Goal: Transaction & Acquisition: Purchase product/service

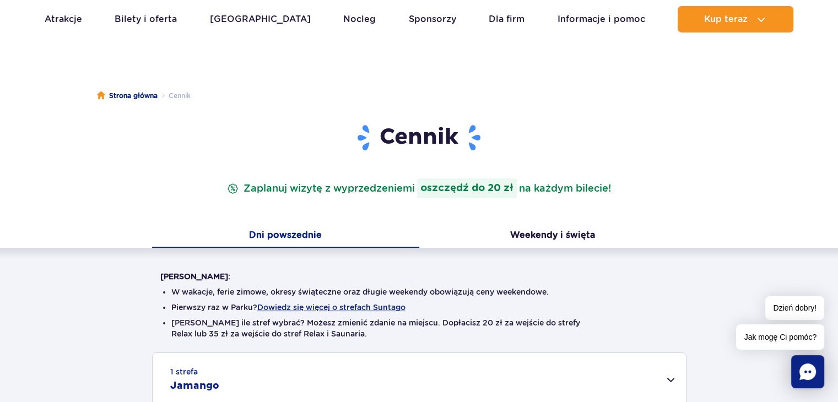
scroll to position [55, 0]
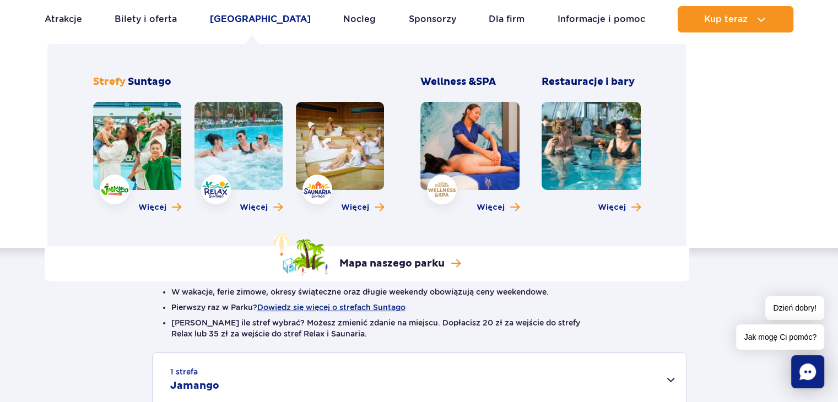
click at [249, 21] on link "[GEOGRAPHIC_DATA]" at bounding box center [260, 19] width 101 height 26
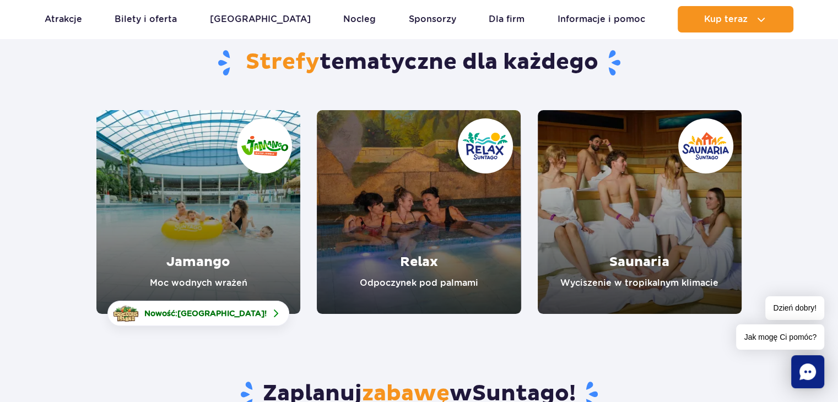
scroll to position [165, 0]
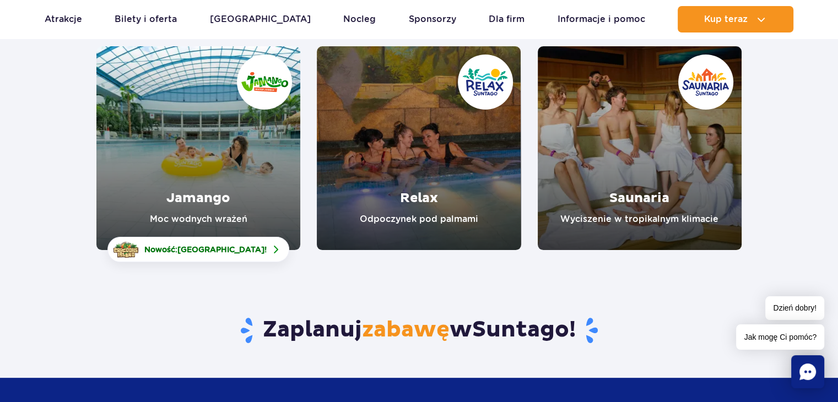
click at [430, 133] on link "Relax" at bounding box center [419, 148] width 204 height 204
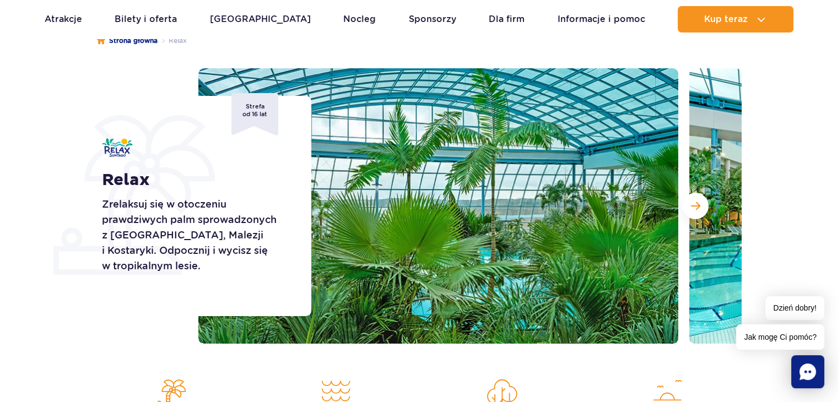
scroll to position [110, 0]
click at [696, 208] on span "Następny slajd" at bounding box center [695, 206] width 9 height 10
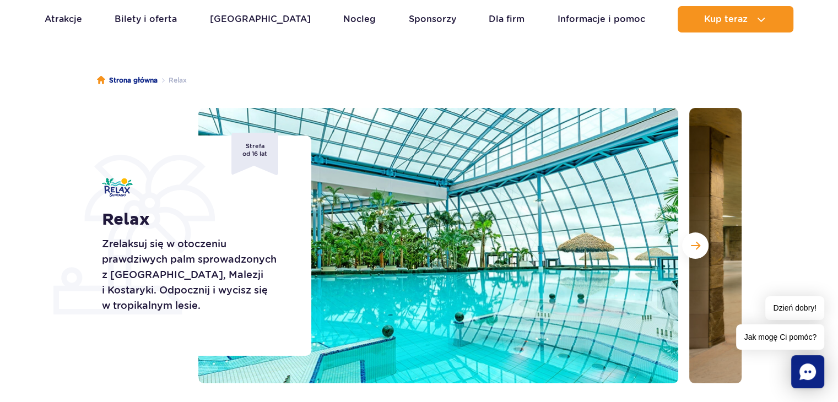
scroll to position [55, 0]
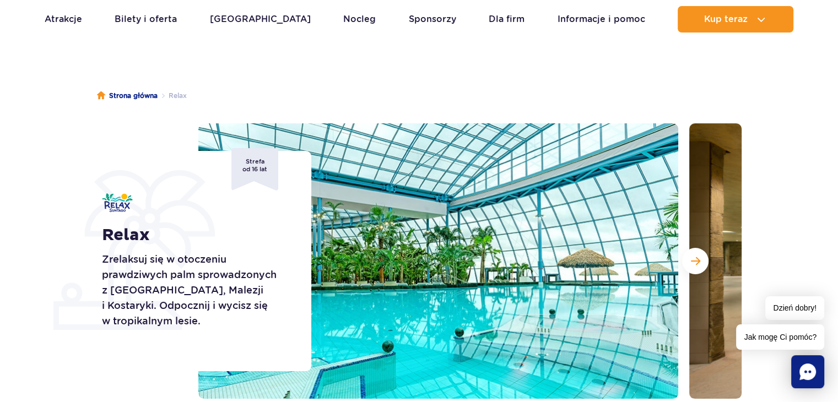
drag, startPoint x: 290, startPoint y: 161, endPoint x: 295, endPoint y: 192, distance: 31.2
click at [291, 161] on div "Relax Zrelaksuj się w otoczeniu prawdziwych palm sprowadzonych z Florydy, Malez…" at bounding box center [199, 261] width 223 height 220
click at [75, 138] on section "Relax Zrelaksuj się w otoczeniu prawdziwych palm sprowadzonych z Florydy, Malez…" at bounding box center [419, 260] width 838 height 275
click at [701, 265] on button "Następny slajd" at bounding box center [695, 261] width 26 height 26
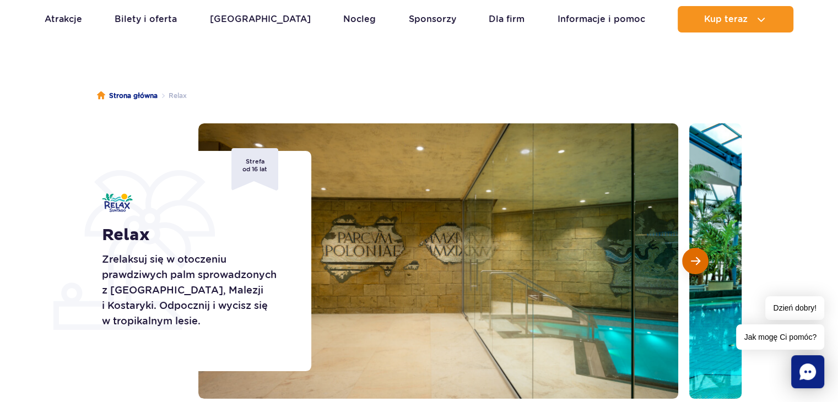
click at [693, 258] on span "Następny slajd" at bounding box center [695, 261] width 9 height 10
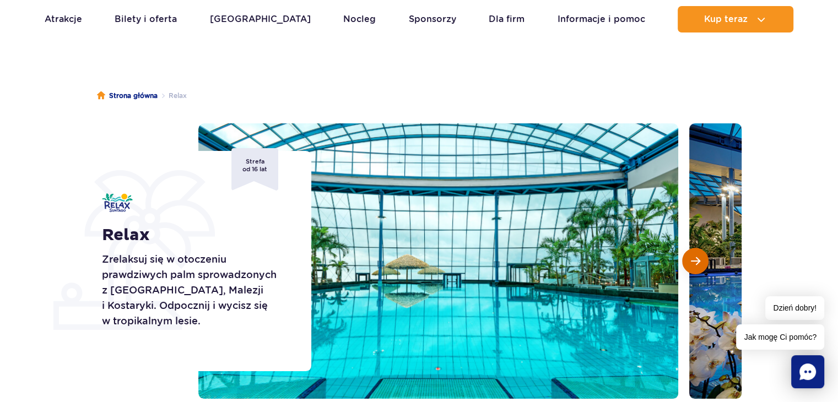
click at [694, 257] on span "Następny slajd" at bounding box center [695, 261] width 9 height 10
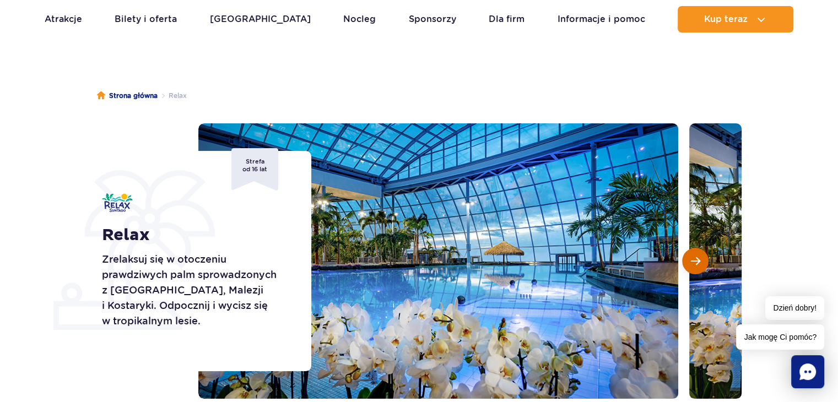
click at [697, 260] on span "Następny slajd" at bounding box center [695, 261] width 9 height 10
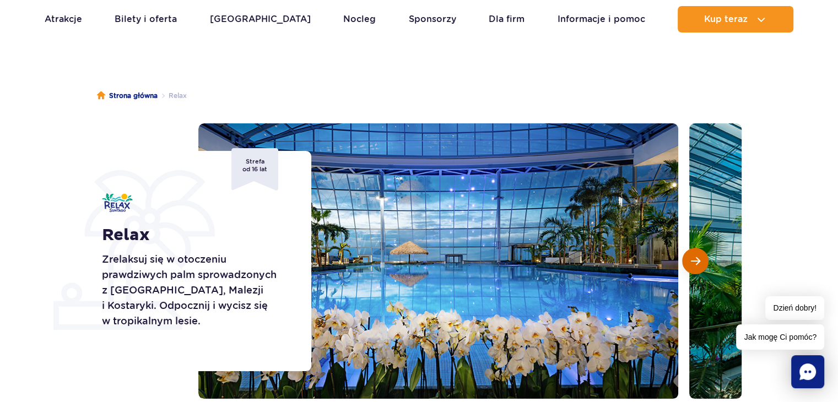
click at [692, 263] on span "Następny slajd" at bounding box center [695, 261] width 9 height 10
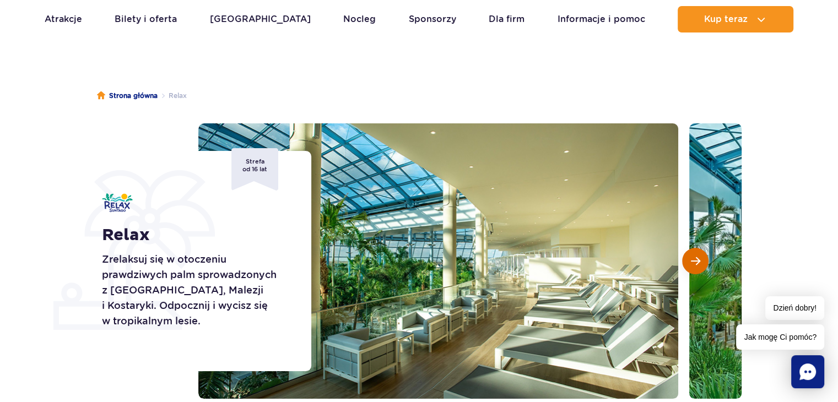
click at [692, 263] on span "Następny slajd" at bounding box center [695, 261] width 9 height 10
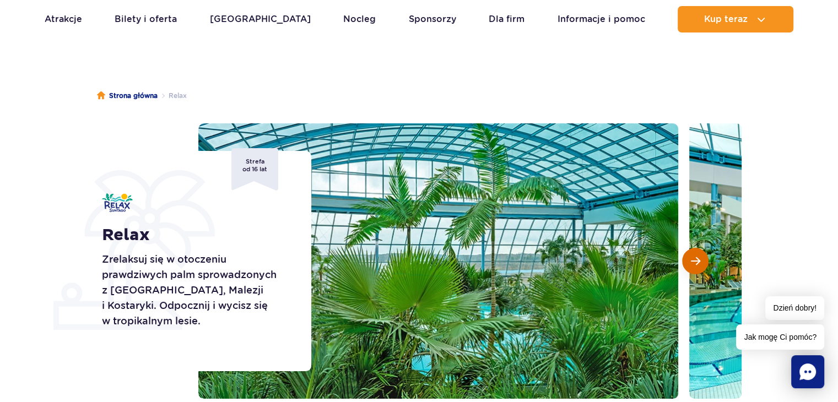
click at [692, 263] on span "Następny slajd" at bounding box center [695, 261] width 9 height 10
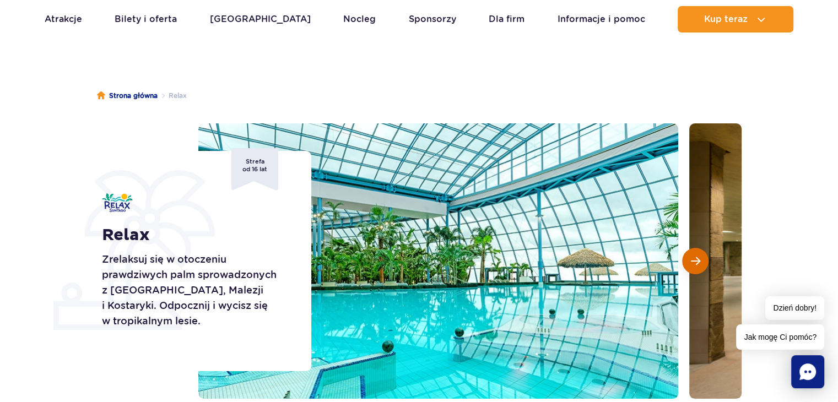
click at [692, 263] on span "Następny slajd" at bounding box center [695, 261] width 9 height 10
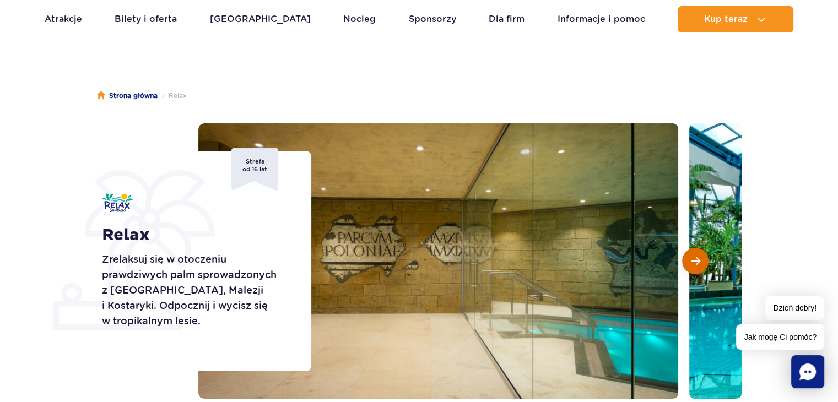
click at [692, 263] on span "Następny slajd" at bounding box center [695, 261] width 9 height 10
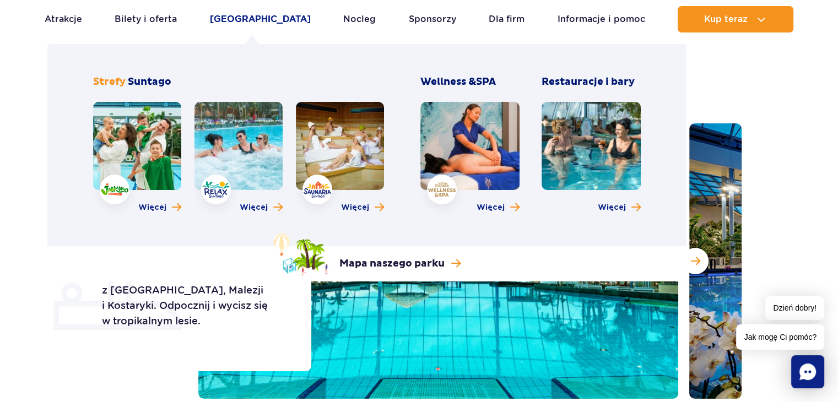
click at [253, 16] on link "Poznaj park" at bounding box center [260, 19] width 101 height 26
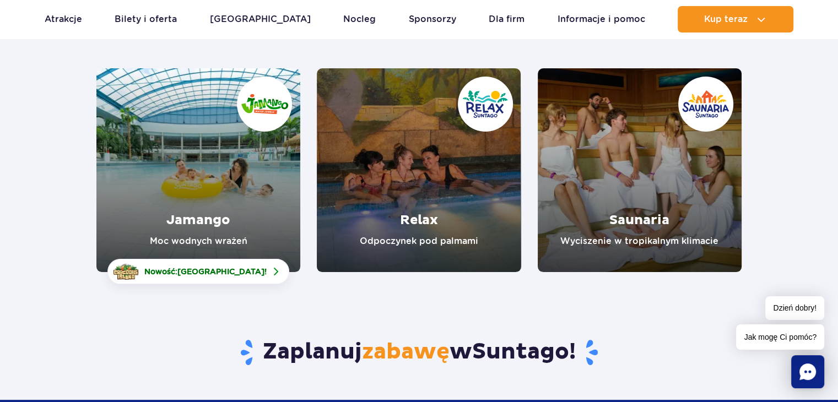
scroll to position [165, 0]
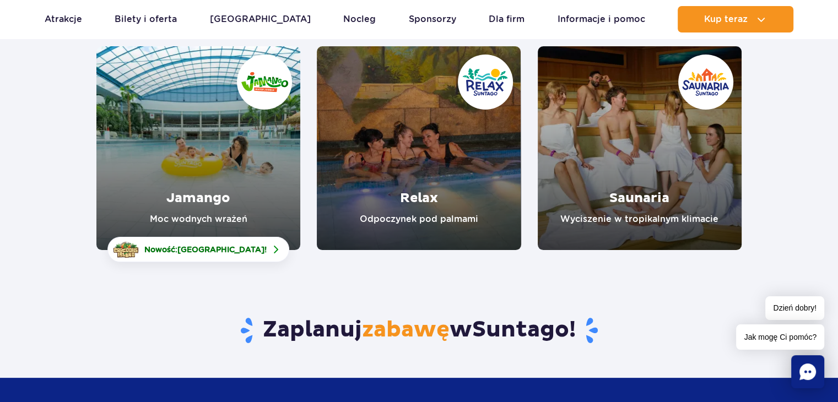
click at [189, 136] on link "Jamango" at bounding box center [198, 148] width 204 height 204
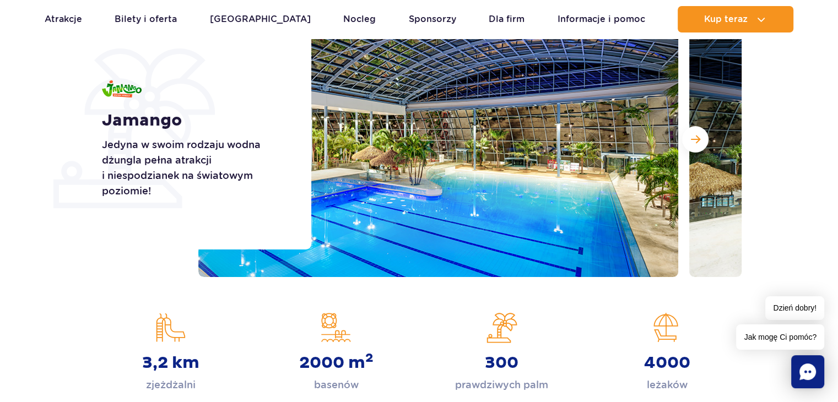
scroll to position [110, 0]
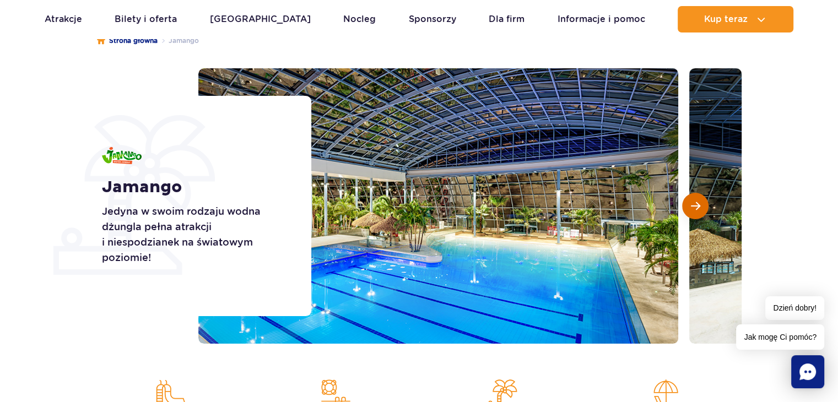
click at [699, 211] on button "Następny slajd" at bounding box center [695, 206] width 26 height 26
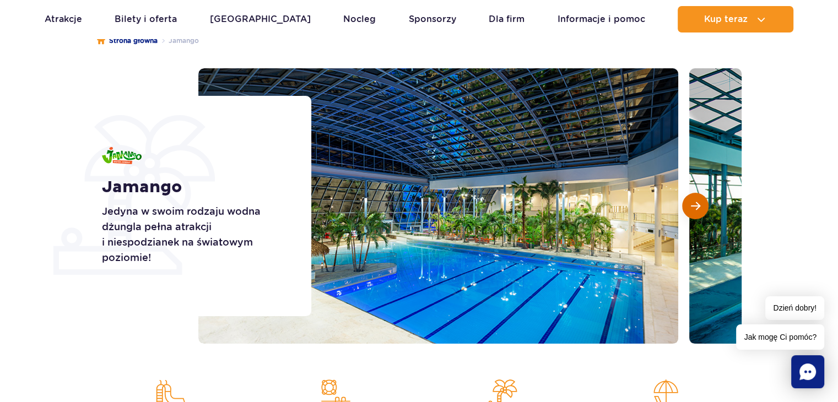
click at [699, 211] on button "Następny slajd" at bounding box center [695, 206] width 26 height 26
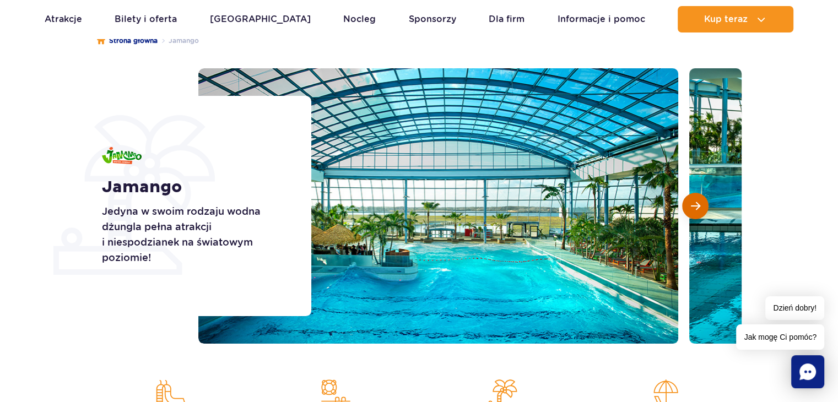
click at [699, 211] on button "Następny slajd" at bounding box center [695, 206] width 26 height 26
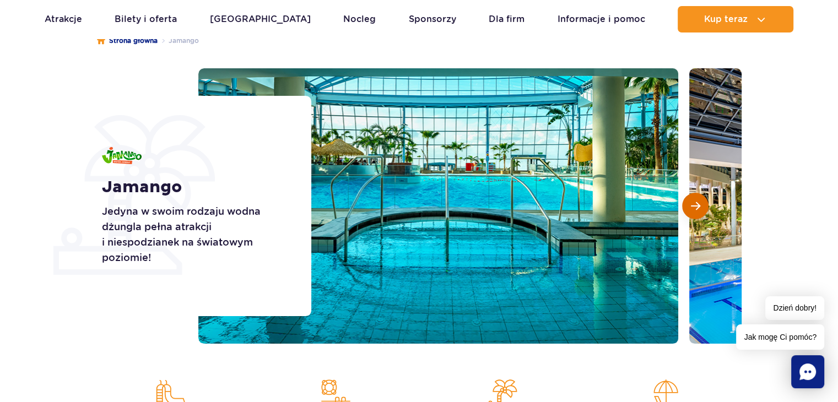
click at [699, 211] on button "Następny slajd" at bounding box center [695, 206] width 26 height 26
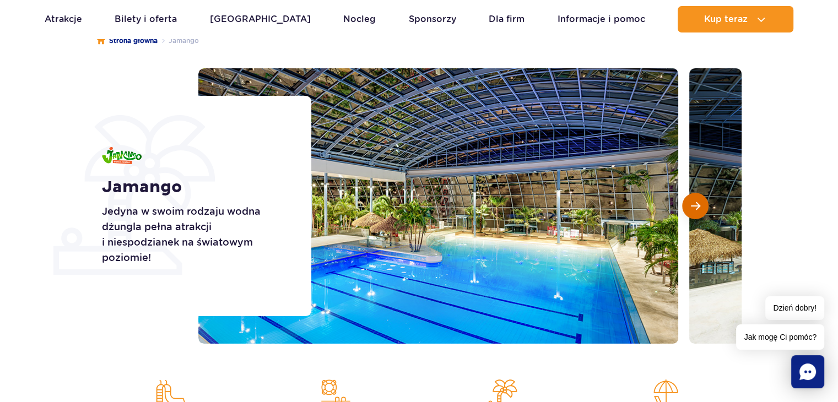
click at [699, 211] on button "Następny slajd" at bounding box center [695, 206] width 26 height 26
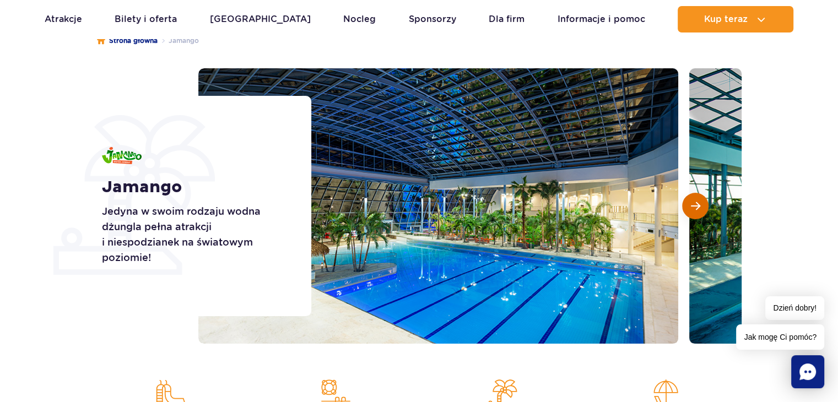
click at [699, 211] on button "Następny slajd" at bounding box center [695, 206] width 26 height 26
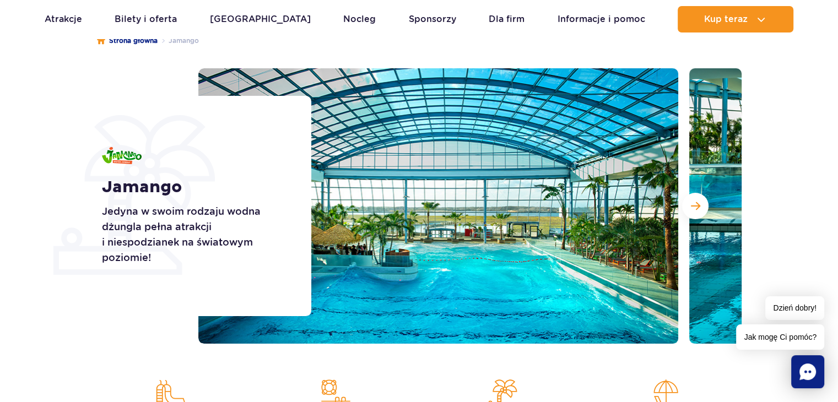
click at [540, 251] on img at bounding box center [438, 205] width 480 height 275
click at [696, 208] on span "Następny slajd" at bounding box center [695, 206] width 9 height 10
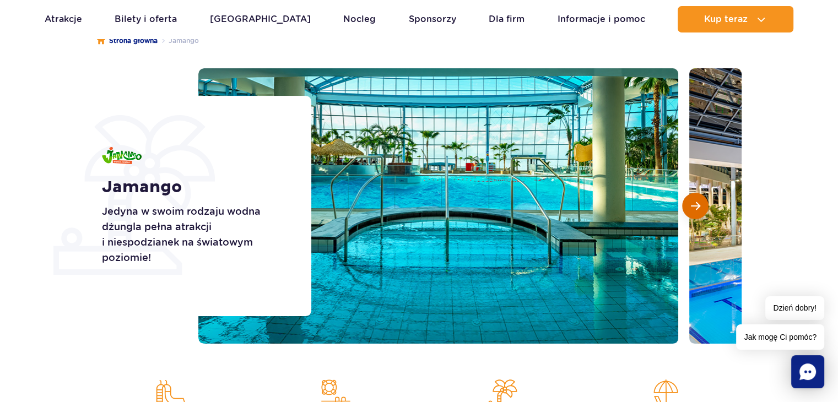
click at [696, 208] on span "Następny slajd" at bounding box center [695, 206] width 9 height 10
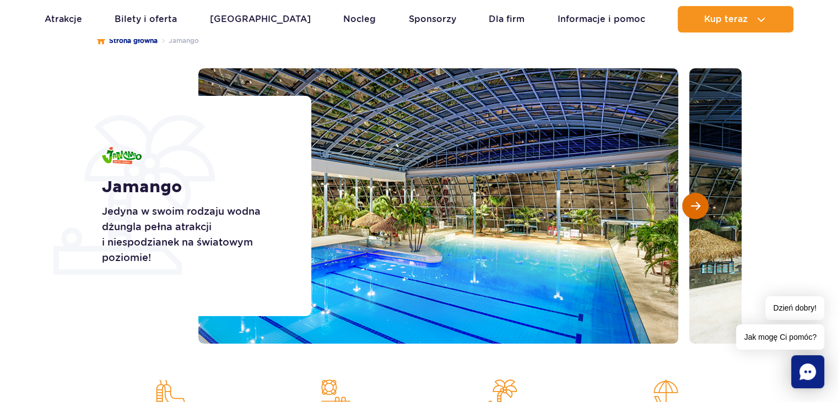
click at [696, 208] on span "Następny slajd" at bounding box center [695, 206] width 9 height 10
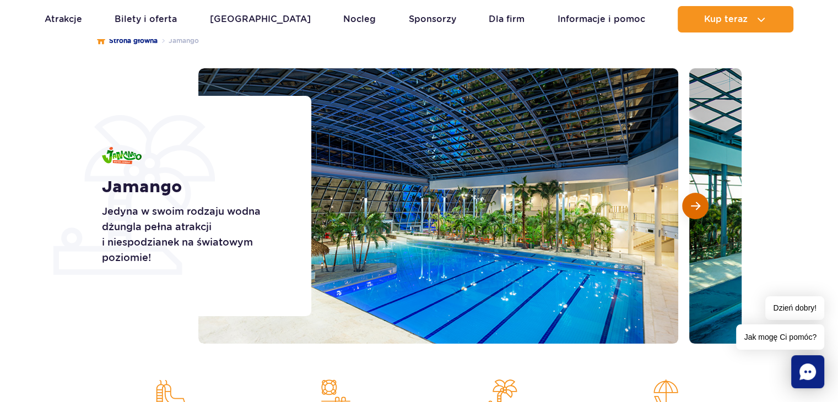
click at [696, 208] on span "Następny slajd" at bounding box center [695, 206] width 9 height 10
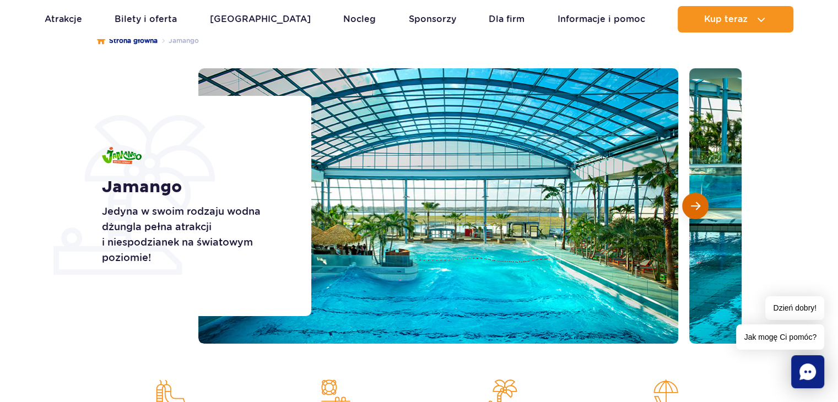
click at [694, 208] on span "Następny slajd" at bounding box center [695, 206] width 9 height 10
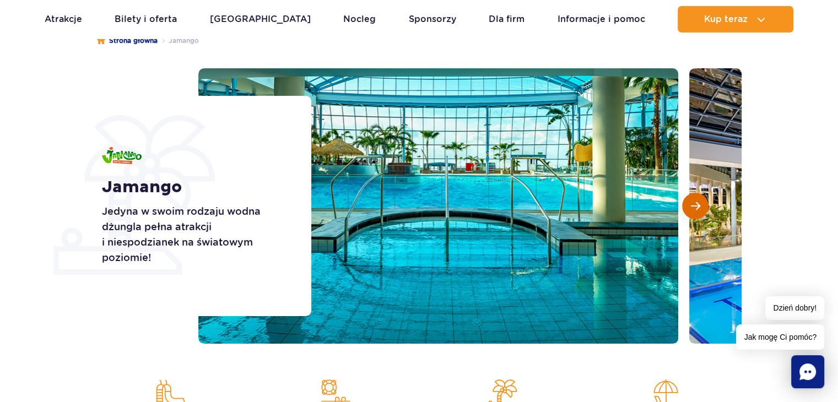
click at [691, 208] on span "Następny slajd" at bounding box center [695, 206] width 9 height 10
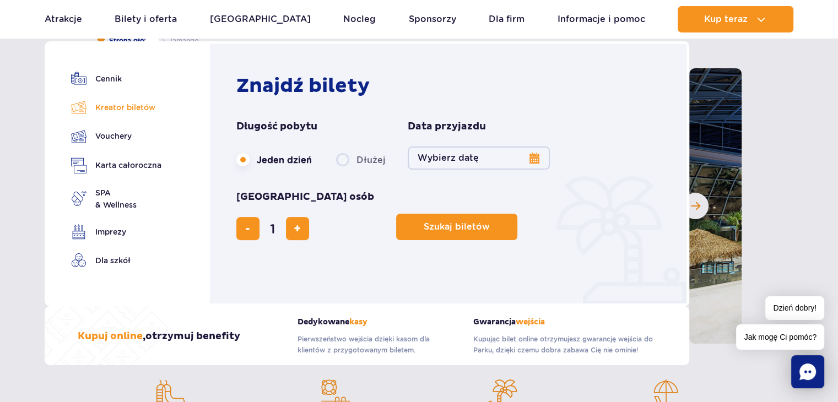
click at [121, 106] on link "Kreator biletów" at bounding box center [116, 107] width 90 height 15
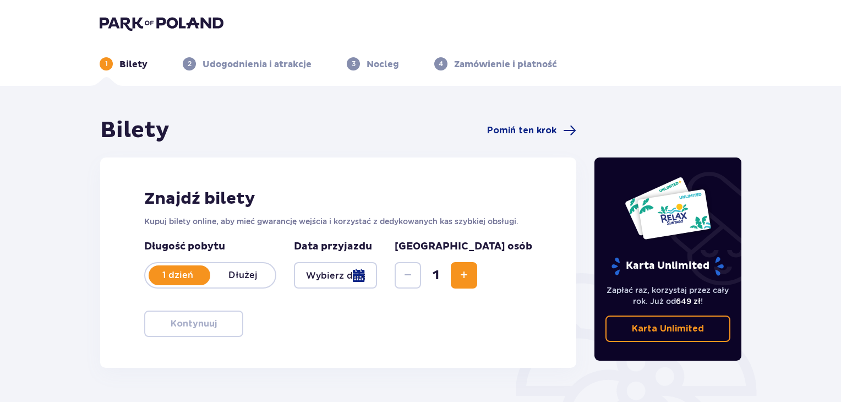
click at [377, 276] on div at bounding box center [335, 275] width 83 height 26
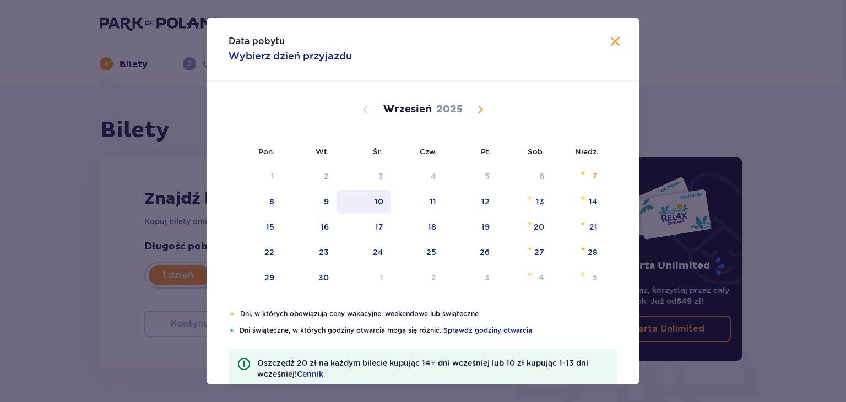
click at [380, 204] on div "10" at bounding box center [378, 201] width 9 height 11
type input "[DATE]"
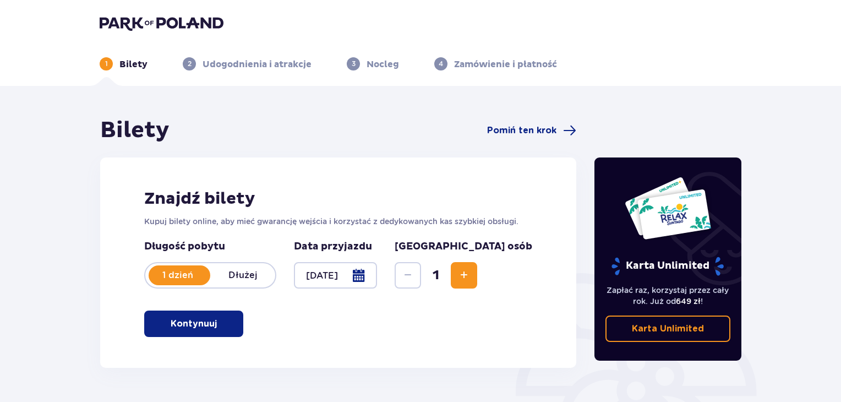
click at [471, 280] on span "Increase" at bounding box center [464, 275] width 13 height 13
click at [533, 132] on span "Pomiń ten krok" at bounding box center [521, 130] width 69 height 12
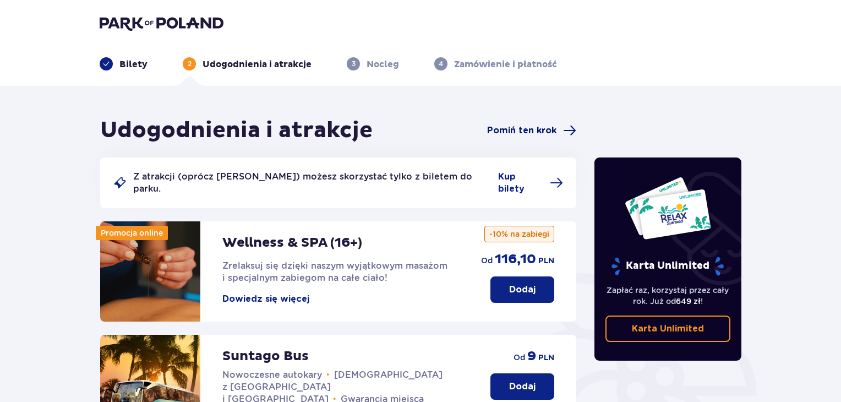
click at [517, 128] on span "Pomiń ten krok" at bounding box center [521, 130] width 69 height 12
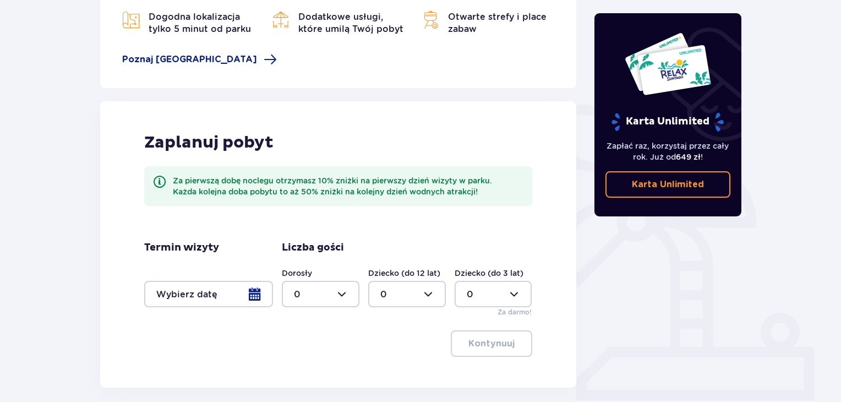
scroll to position [220, 0]
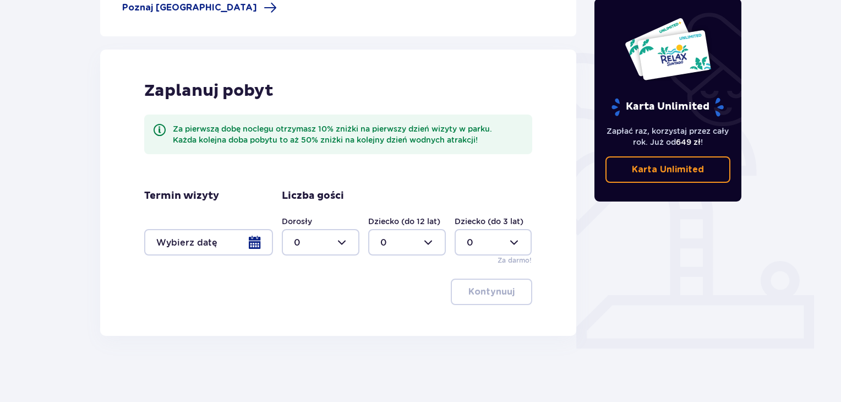
click at [427, 245] on div at bounding box center [407, 242] width 78 height 26
click at [553, 332] on div "Zaplanuj pobyt Za pierwszą dobę noclegu otrzymasz 10% zniżki na pierwszy dzień …" at bounding box center [338, 193] width 476 height 286
